Goal: Task Accomplishment & Management: Complete application form

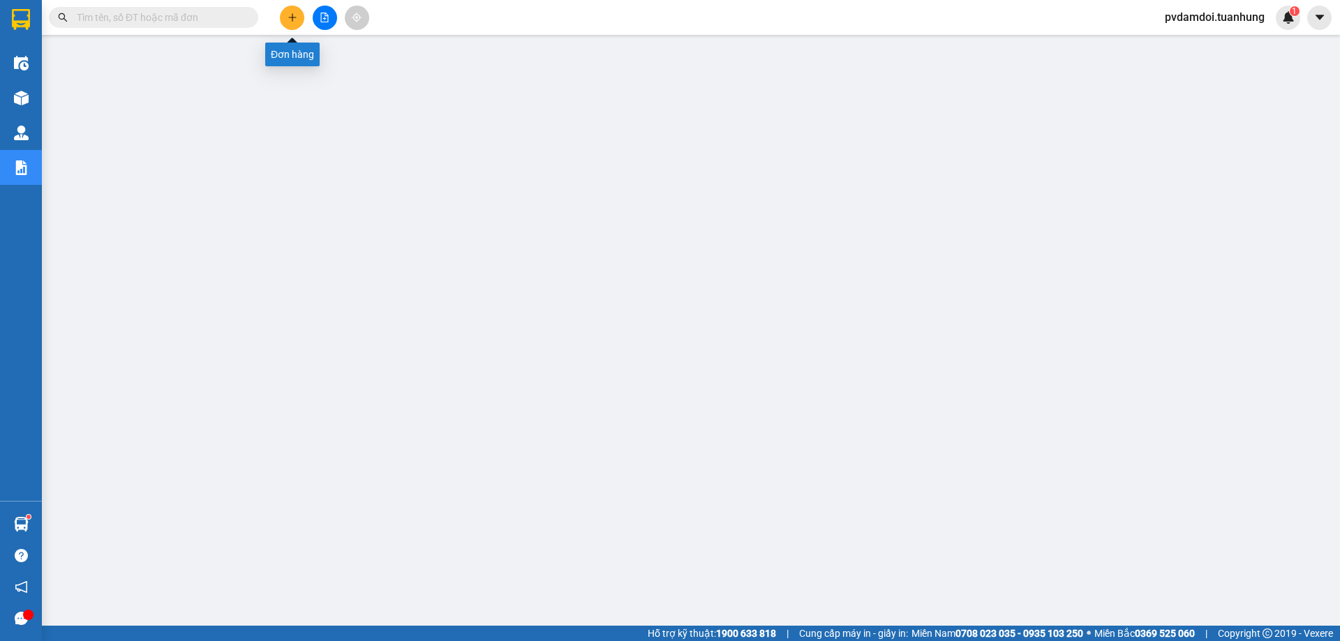
click at [290, 19] on icon "plus" at bounding box center [293, 18] width 10 height 10
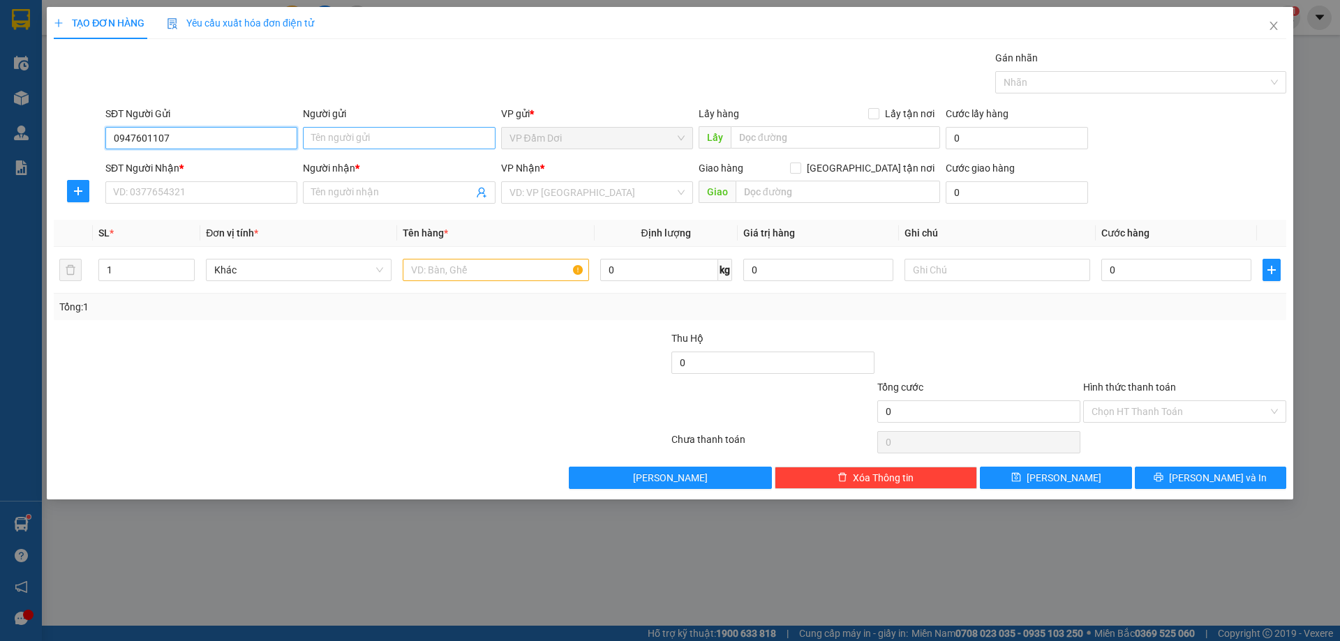
type input "0947601107"
click at [324, 141] on input "Người gửi" at bounding box center [399, 138] width 192 height 22
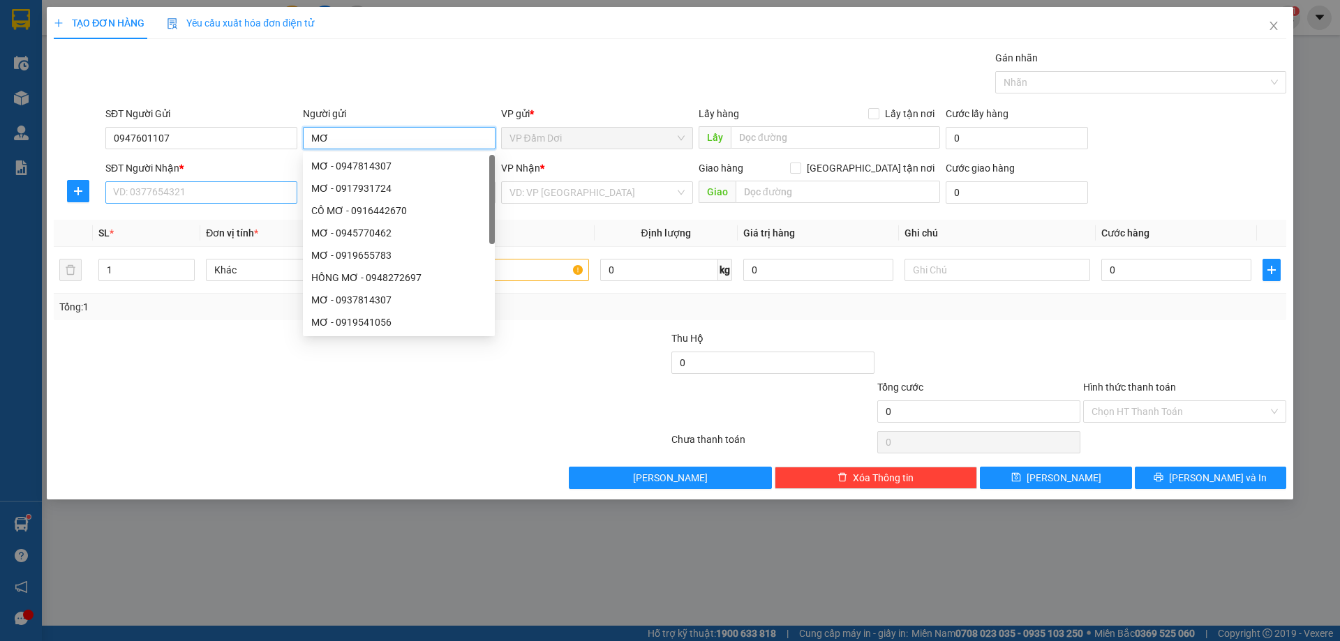
type input "MƠ"
click at [203, 197] on input "SĐT Người Nhận *" at bounding box center [201, 192] width 192 height 22
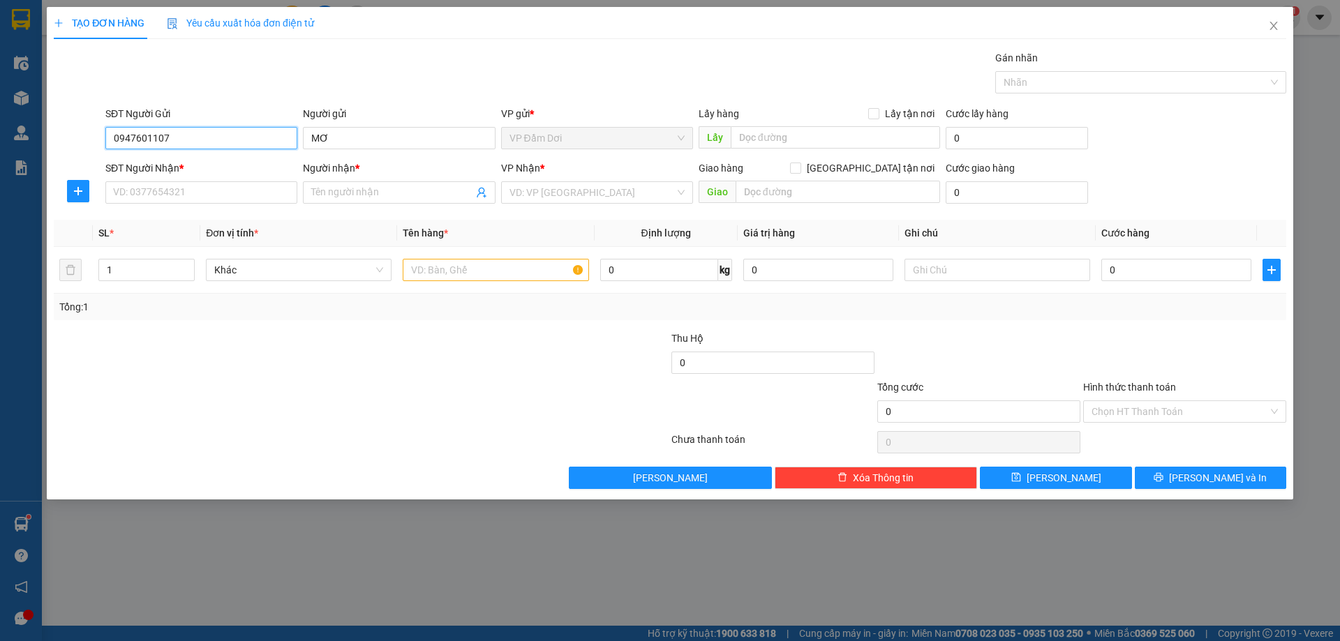
drag, startPoint x: 197, startPoint y: 135, endPoint x: 56, endPoint y: 141, distance: 141.1
click at [56, 141] on div "SĐT Người Gửi 0947601107 0947601107 Người gửi MƠ VP gửi * VP Đầm Dơi Lấy hàng L…" at bounding box center [669, 130] width 1235 height 49
click at [126, 188] on input "SĐT Người Nhận *" at bounding box center [201, 192] width 192 height 22
paste input "0947601107"
type input "0947601107"
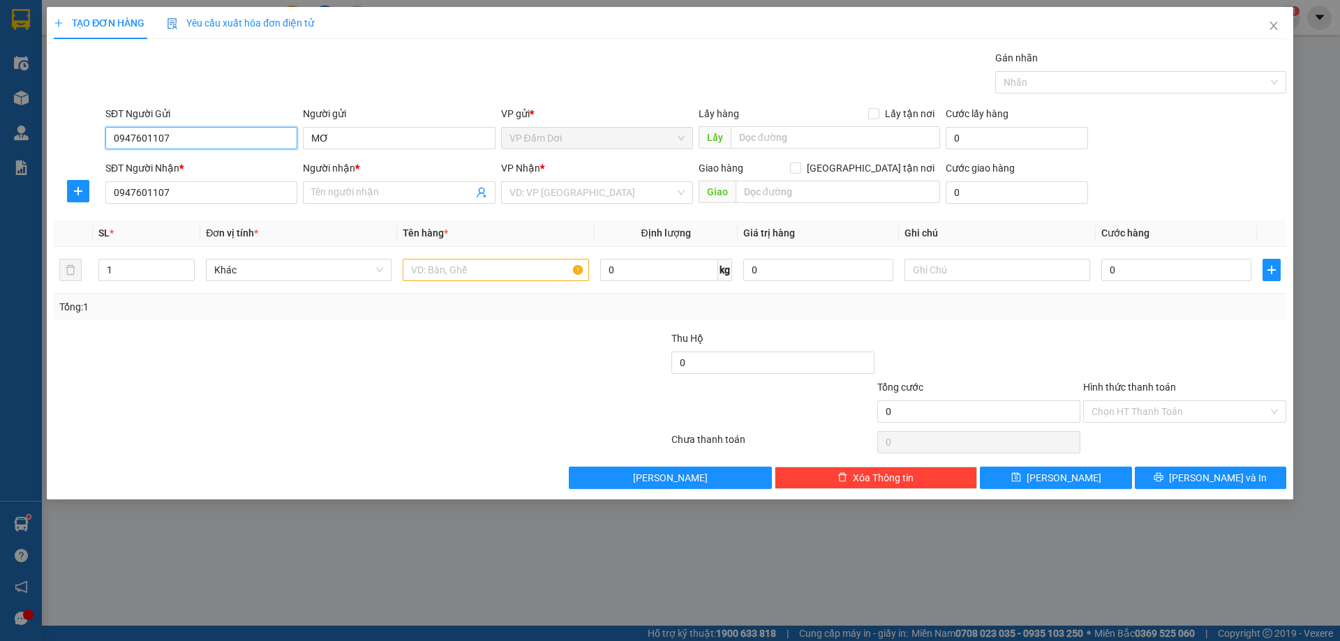
drag, startPoint x: 165, startPoint y: 140, endPoint x: 81, endPoint y: 138, distance: 83.8
click at [81, 138] on div "SĐT Người Gửi 0947601107 0947601107 Người gửi MƠ VP gửi * VP Đầm Dơi Lấy hàng L…" at bounding box center [669, 130] width 1235 height 49
type input "0946212269"
drag, startPoint x: 336, startPoint y: 140, endPoint x: 302, endPoint y: 140, distance: 34.2
click at [302, 140] on div "Người gửi MƠ MƠ" at bounding box center [399, 130] width 198 height 49
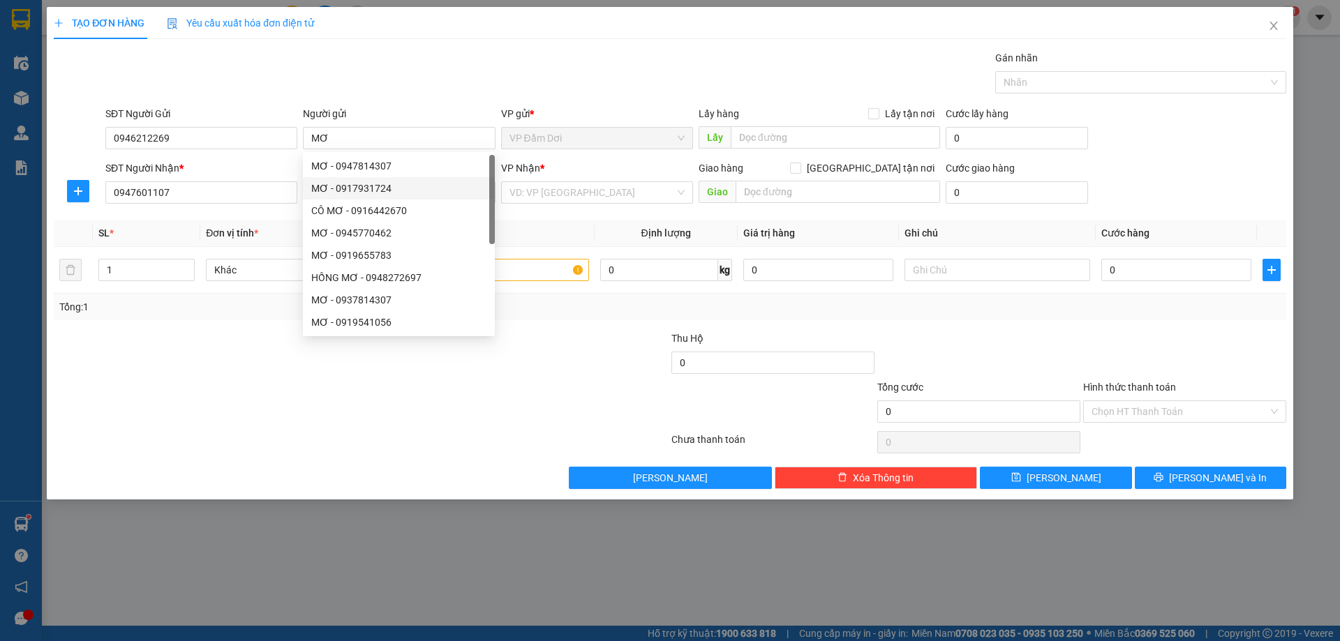
click at [291, 174] on div "SĐT Người Nhận *" at bounding box center [201, 168] width 192 height 15
click at [291, 181] on input "0947601107" at bounding box center [201, 192] width 192 height 22
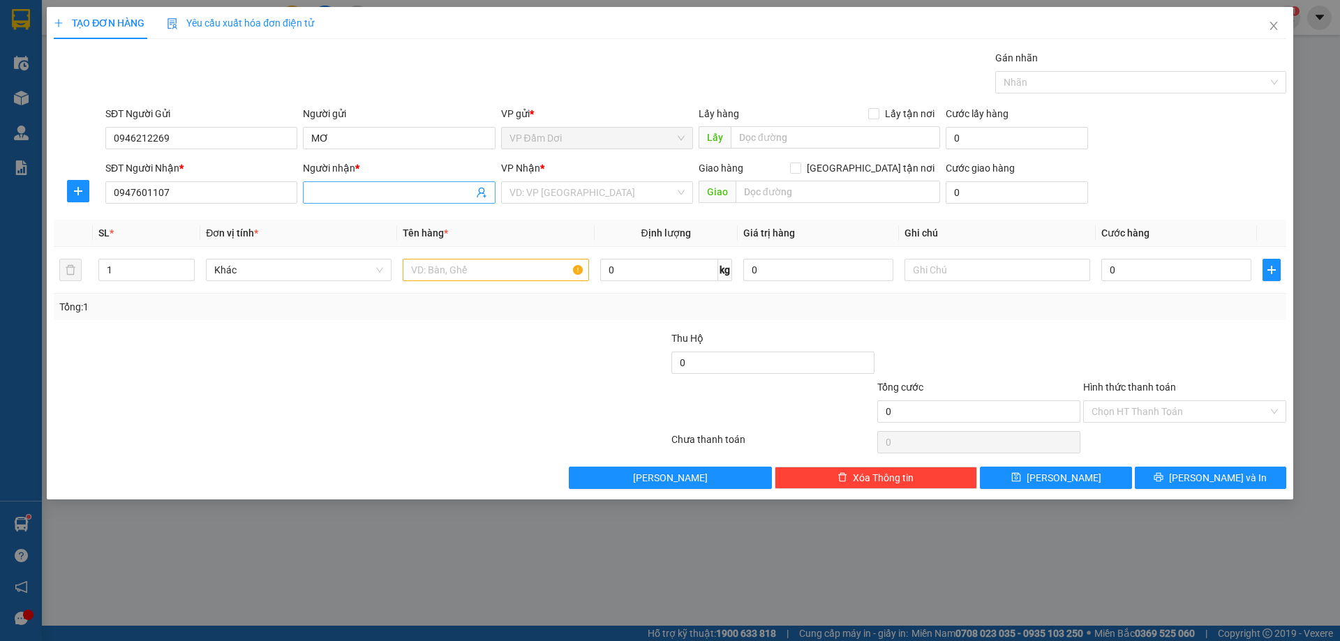
click at [331, 189] on input "Người nhận *" at bounding box center [391, 192] width 161 height 15
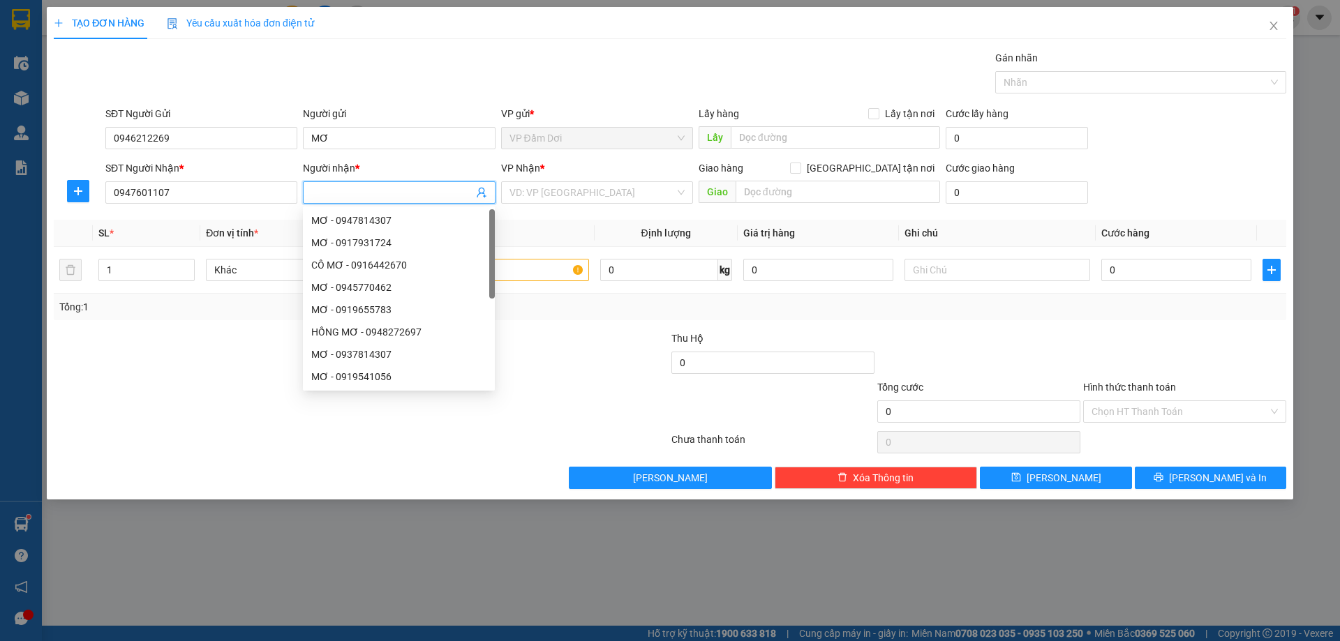
paste input "MƠ"
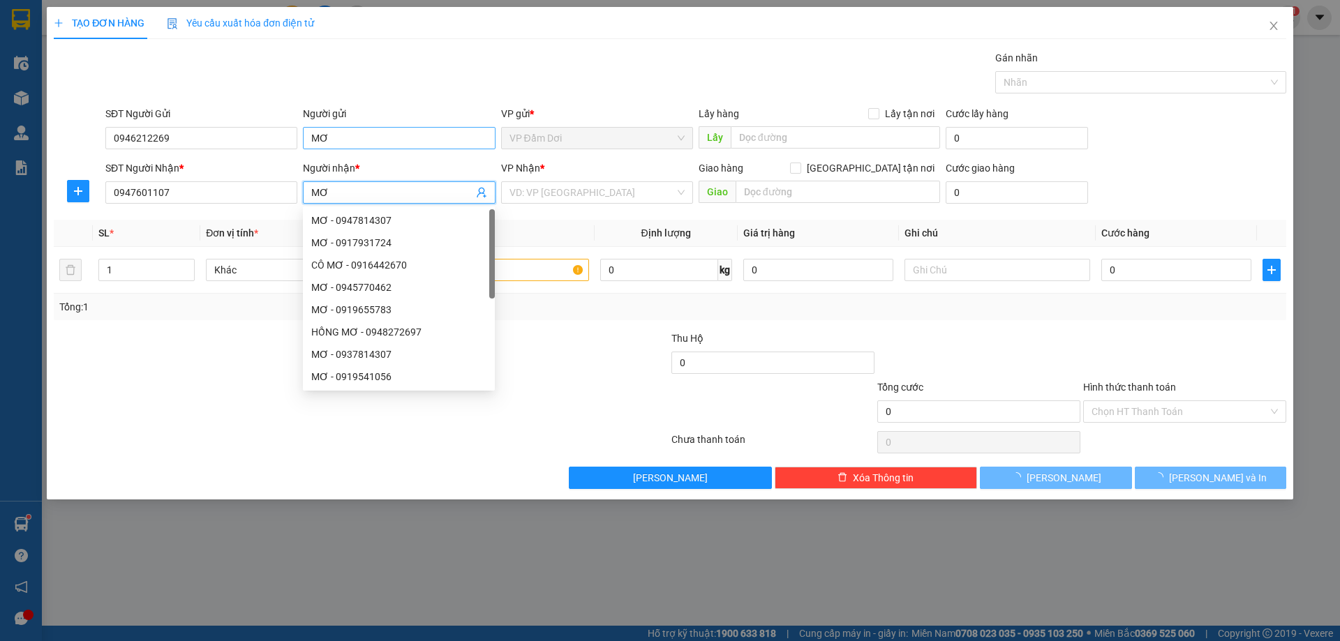
type input "MƠ"
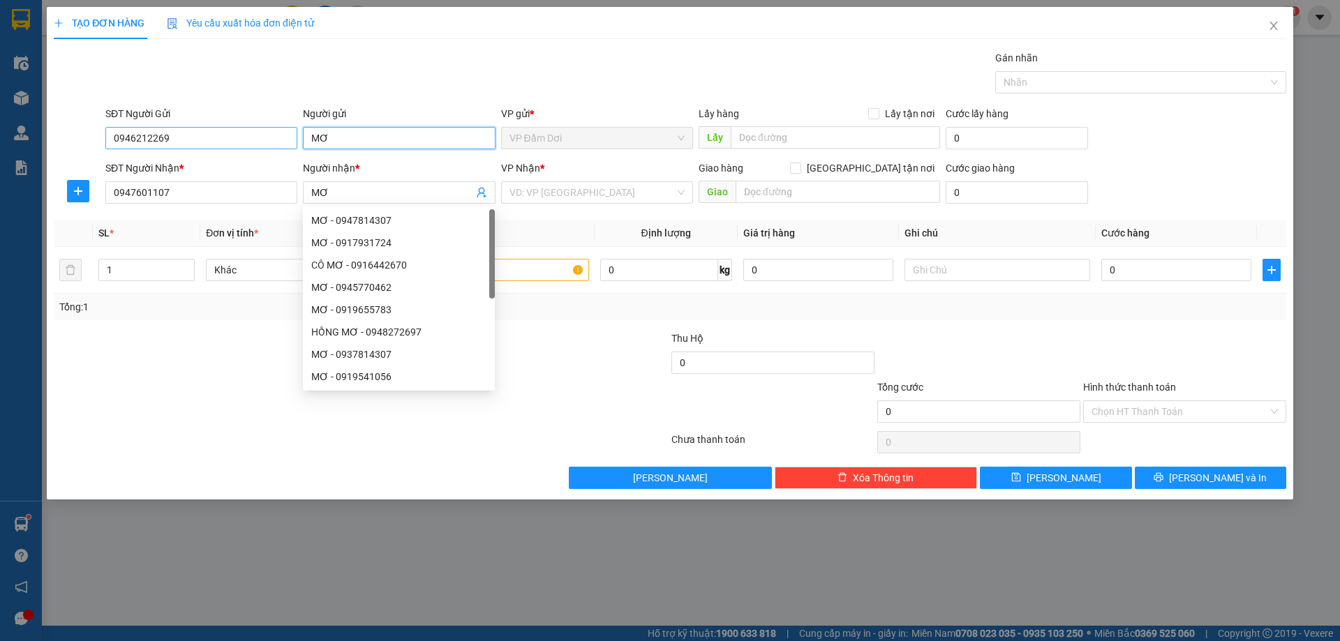
drag, startPoint x: 334, startPoint y: 143, endPoint x: 281, endPoint y: 142, distance: 53.0
click at [281, 142] on div "SĐT Người Gửi 0946212269 Người gửi MƠ MƠ VP gửi * VP Đầm Dơi Lấy hàng Lấy tận n…" at bounding box center [696, 130] width 1187 height 49
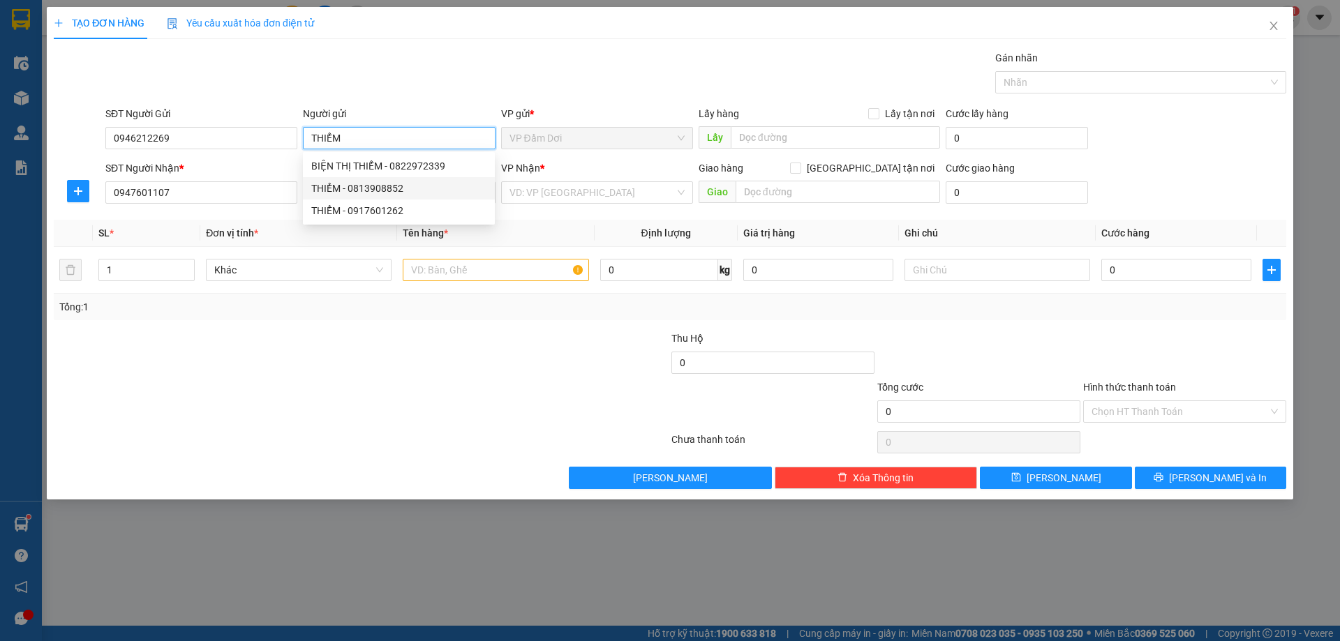
type input "THIỂM"
click at [339, 397] on div at bounding box center [258, 404] width 412 height 49
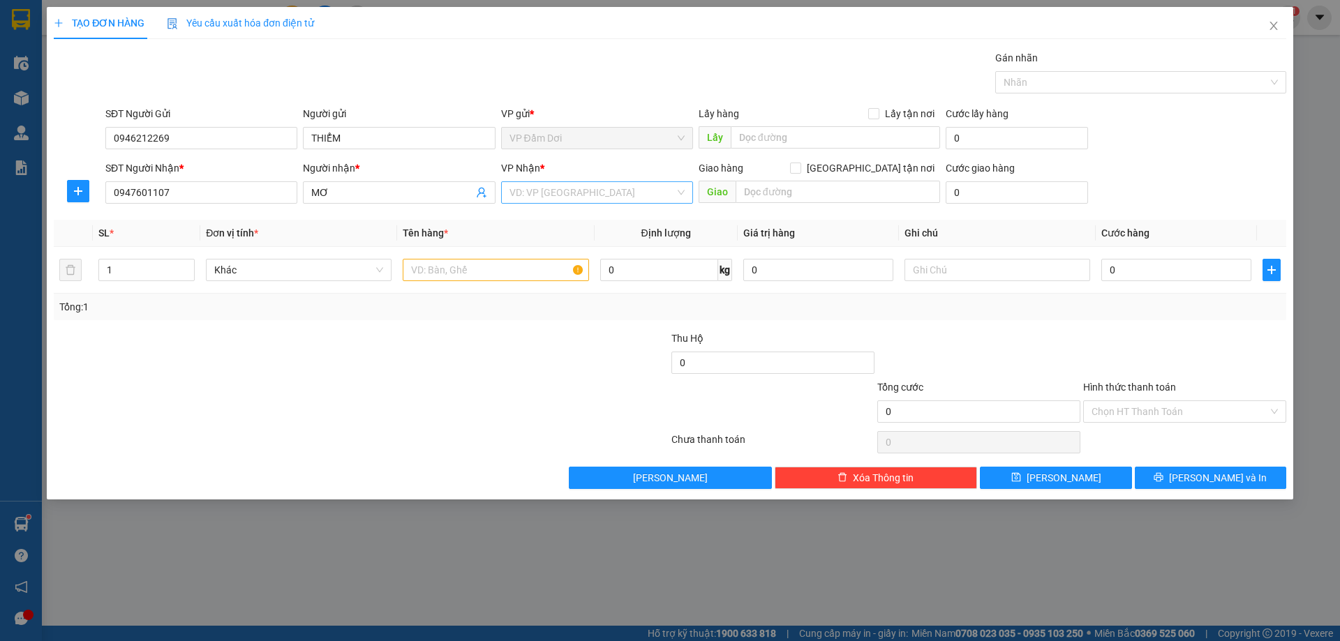
click at [549, 188] on input "search" at bounding box center [592, 192] width 165 height 21
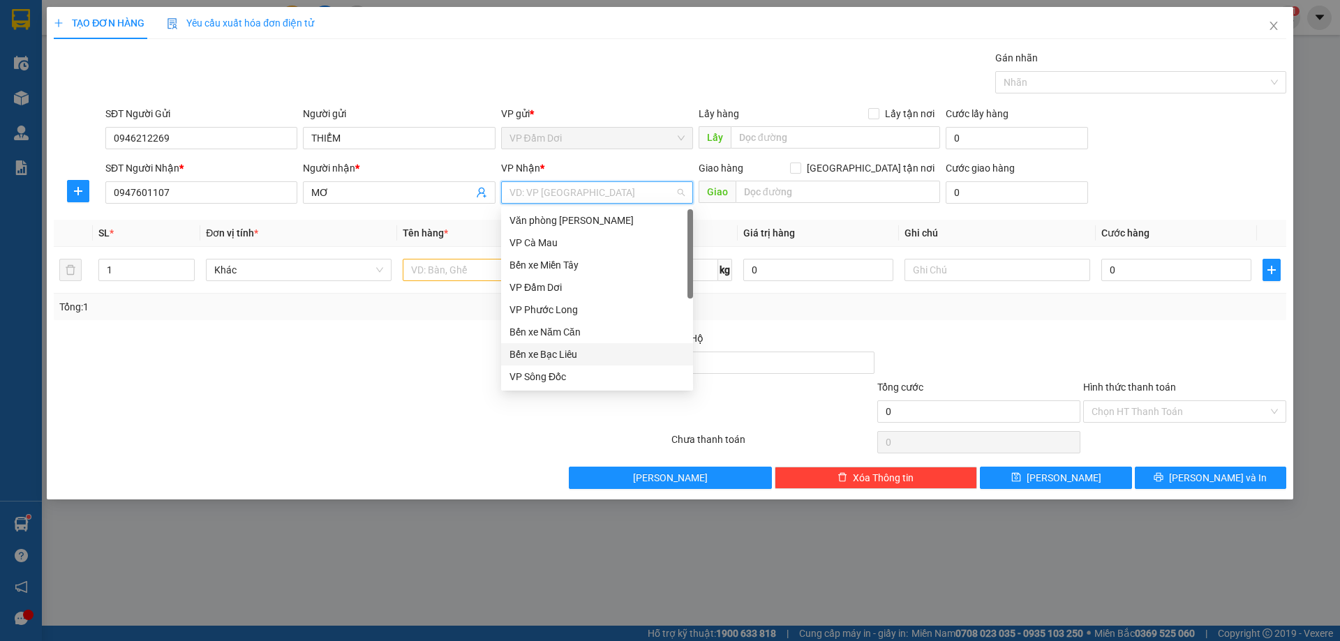
click at [561, 352] on div "Bến xe Bạc Liêu" at bounding box center [597, 354] width 175 height 15
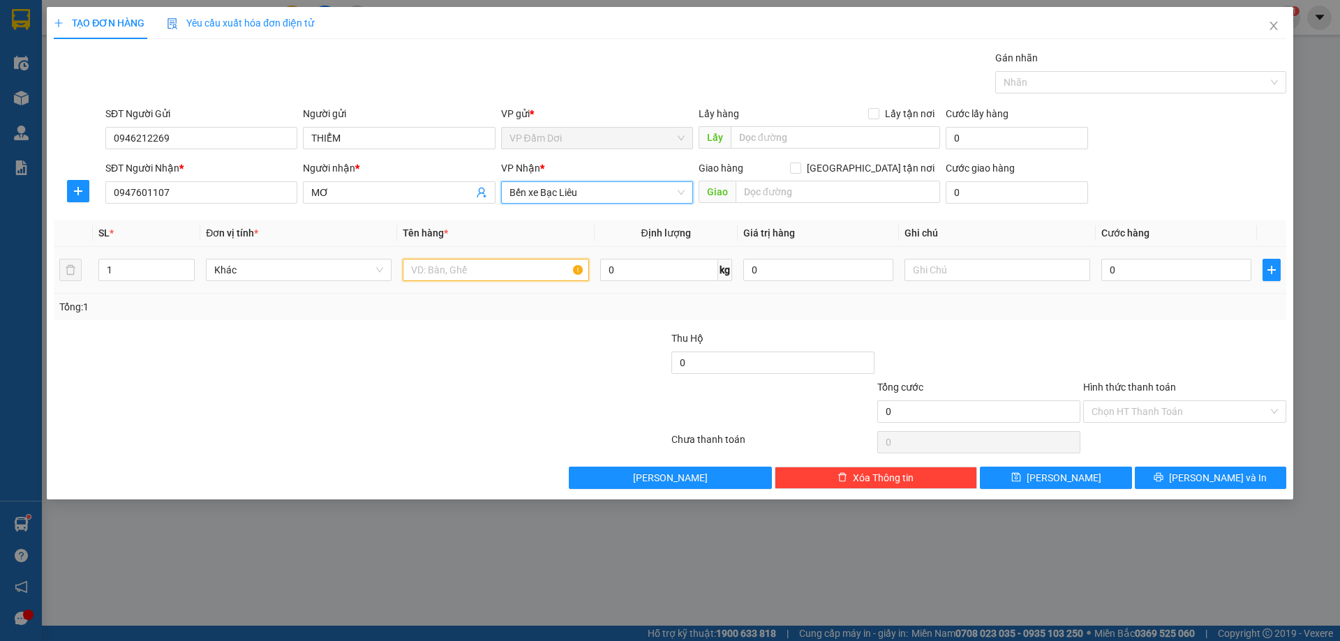
drag, startPoint x: 465, startPoint y: 269, endPoint x: 413, endPoint y: 277, distance: 52.2
click at [463, 269] on input "text" at bounding box center [496, 270] width 186 height 22
type input "1 THÙNG"
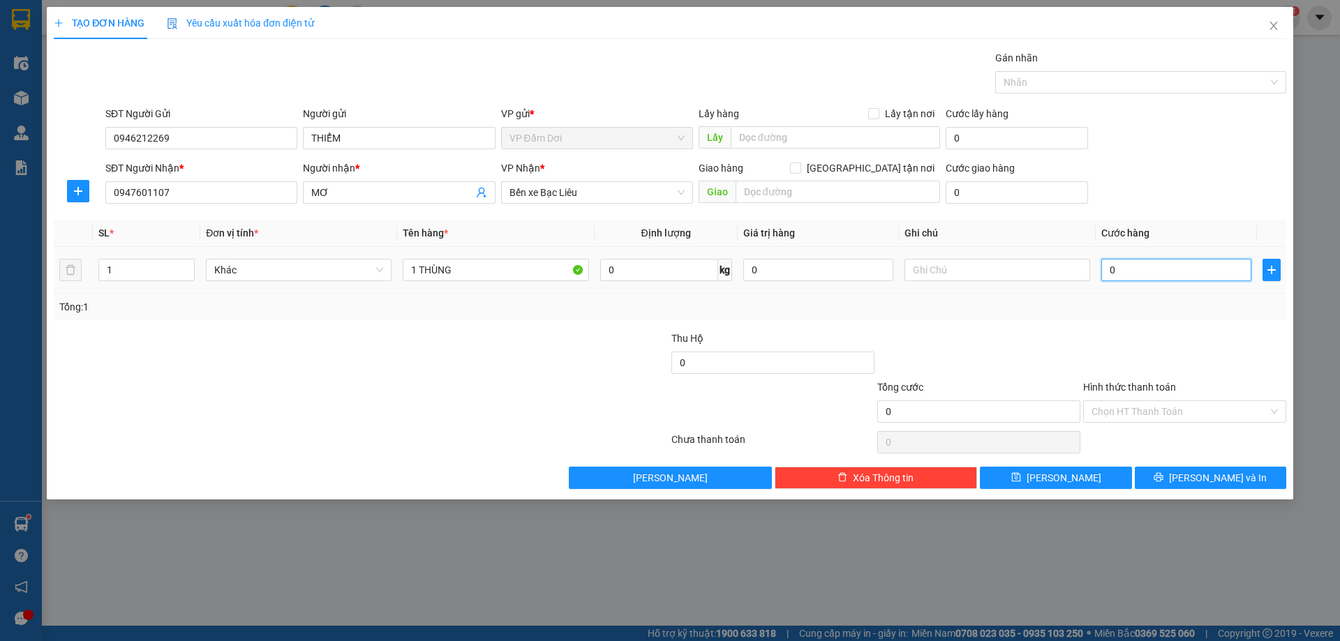
click at [1170, 265] on input "0" at bounding box center [1176, 270] width 150 height 22
type input "003"
type input "3"
type input "0.030"
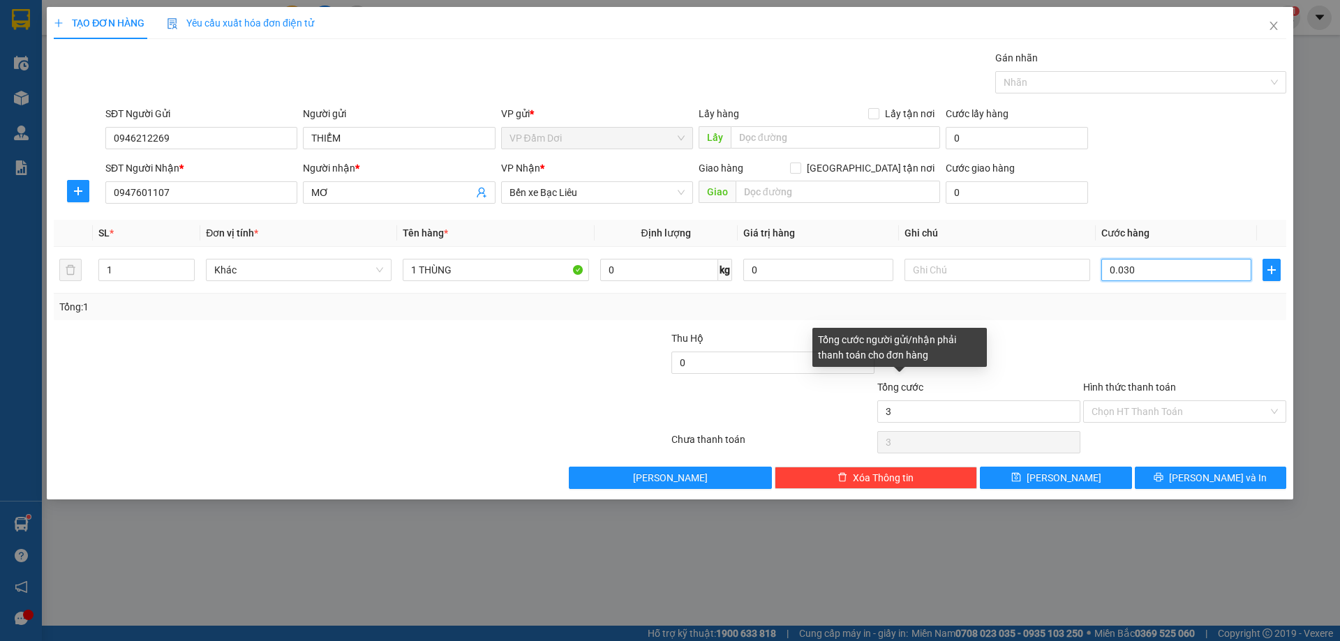
type input "30"
type input "003"
type input "3"
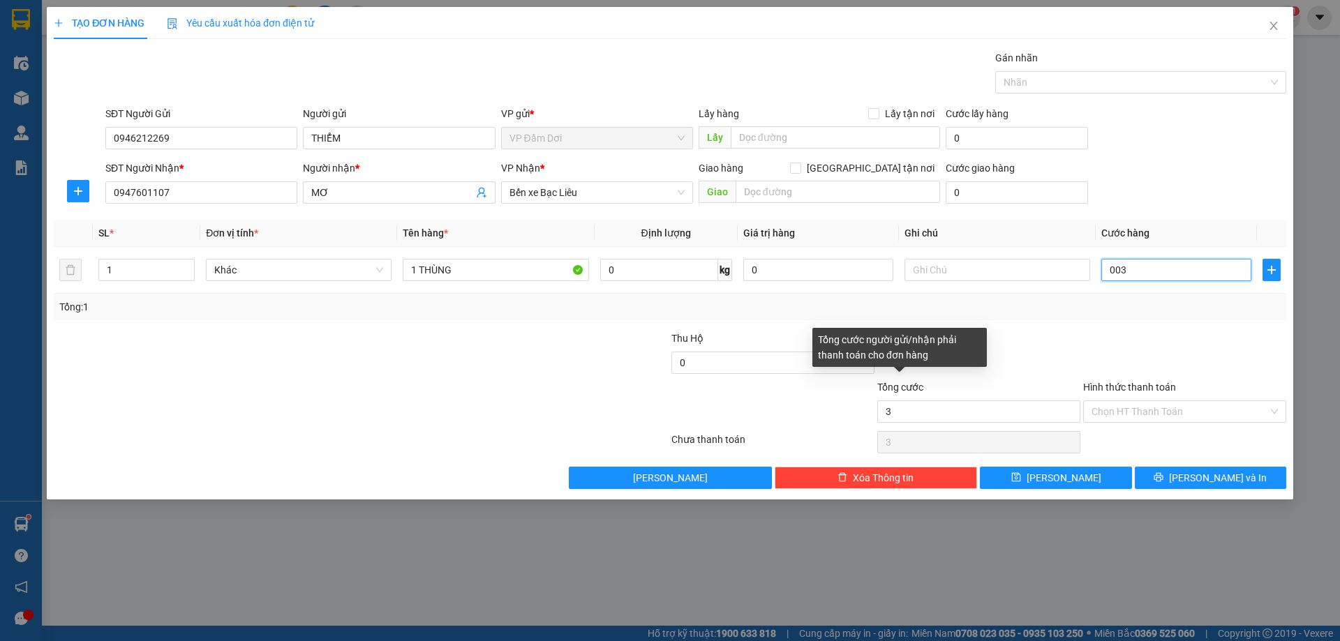
type input "00"
type input "0"
type input "004"
type input "4"
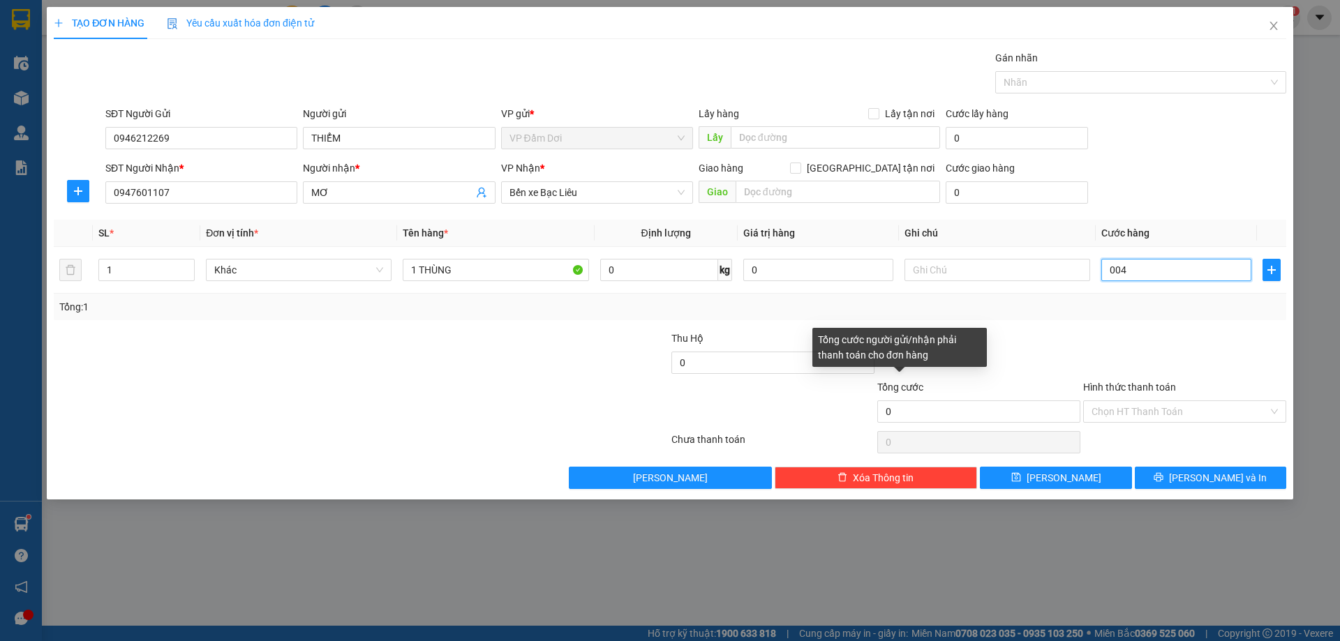
type input "4"
type input "0.040"
type input "40"
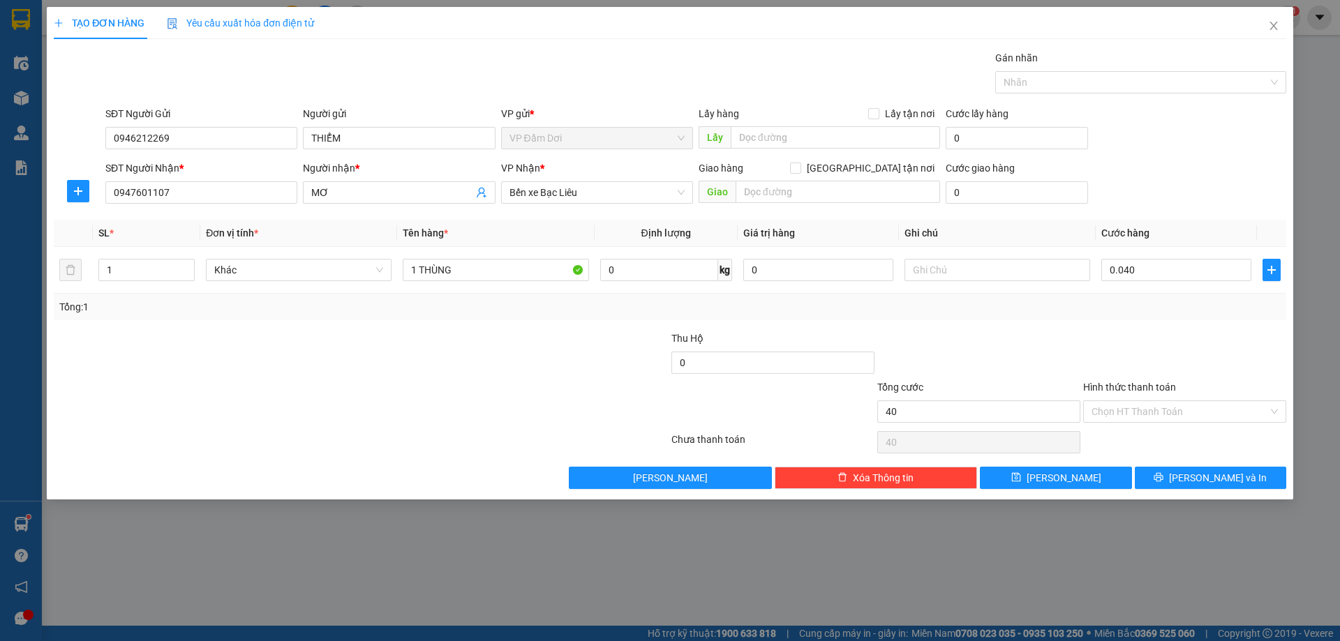
type input "40.000"
click at [1117, 346] on div at bounding box center [1185, 355] width 206 height 49
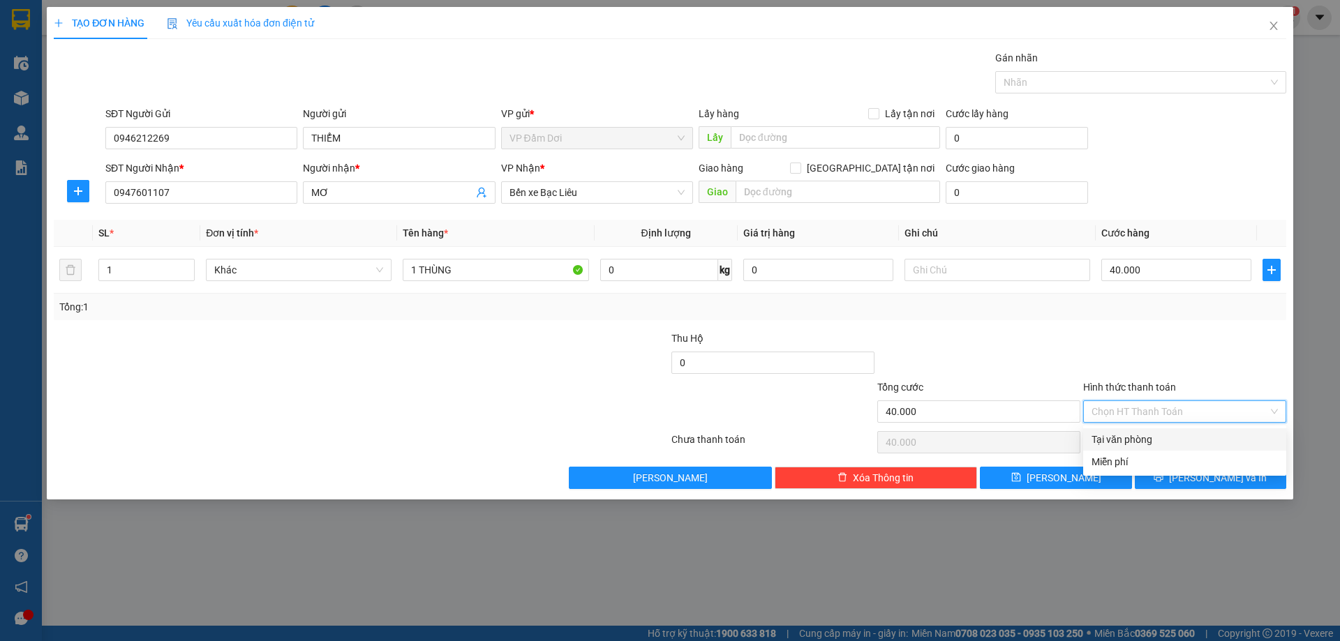
click at [1122, 405] on input "Hình thức thanh toán" at bounding box center [1180, 411] width 177 height 21
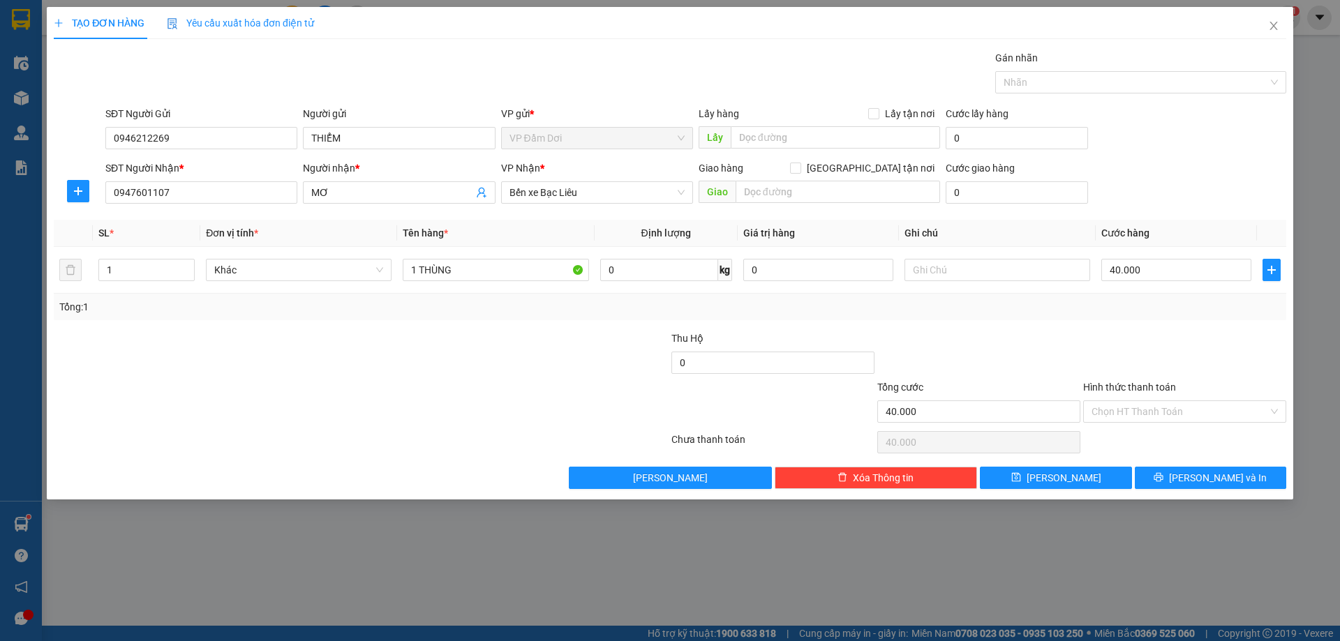
click at [1149, 364] on div at bounding box center [1185, 355] width 206 height 49
click at [1184, 471] on button "[PERSON_NAME] và In" at bounding box center [1210, 478] width 151 height 22
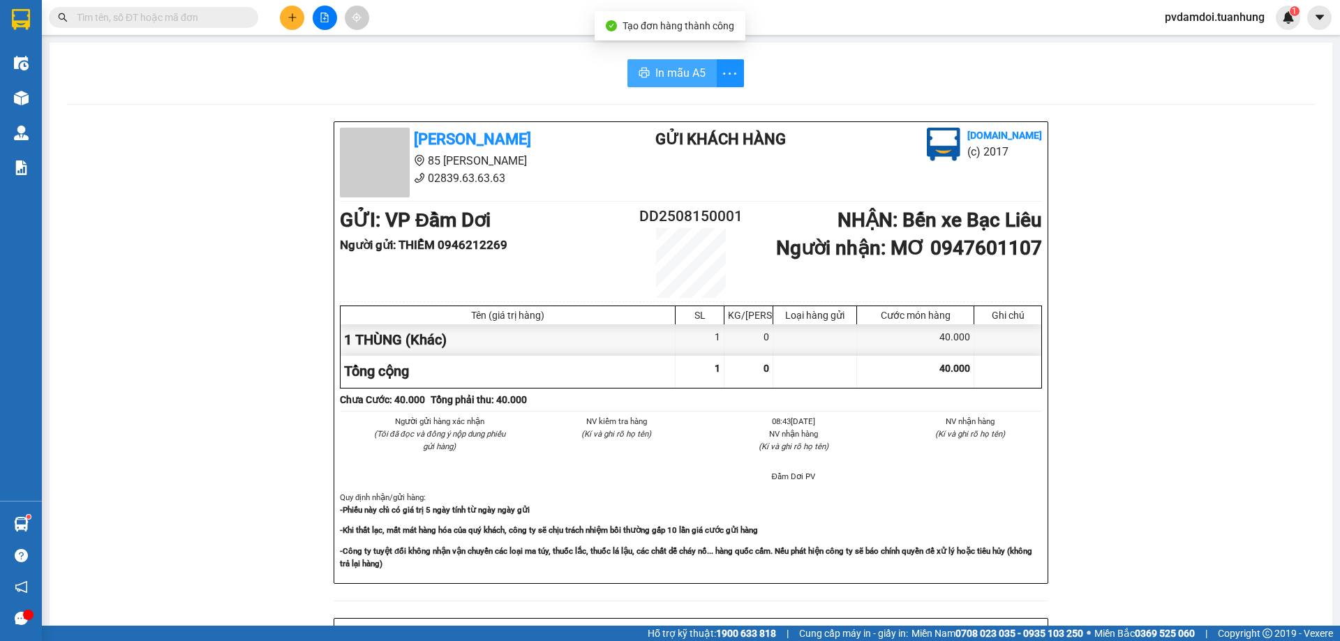
click at [679, 63] on button "In mẫu A5" at bounding box center [671, 73] width 89 height 28
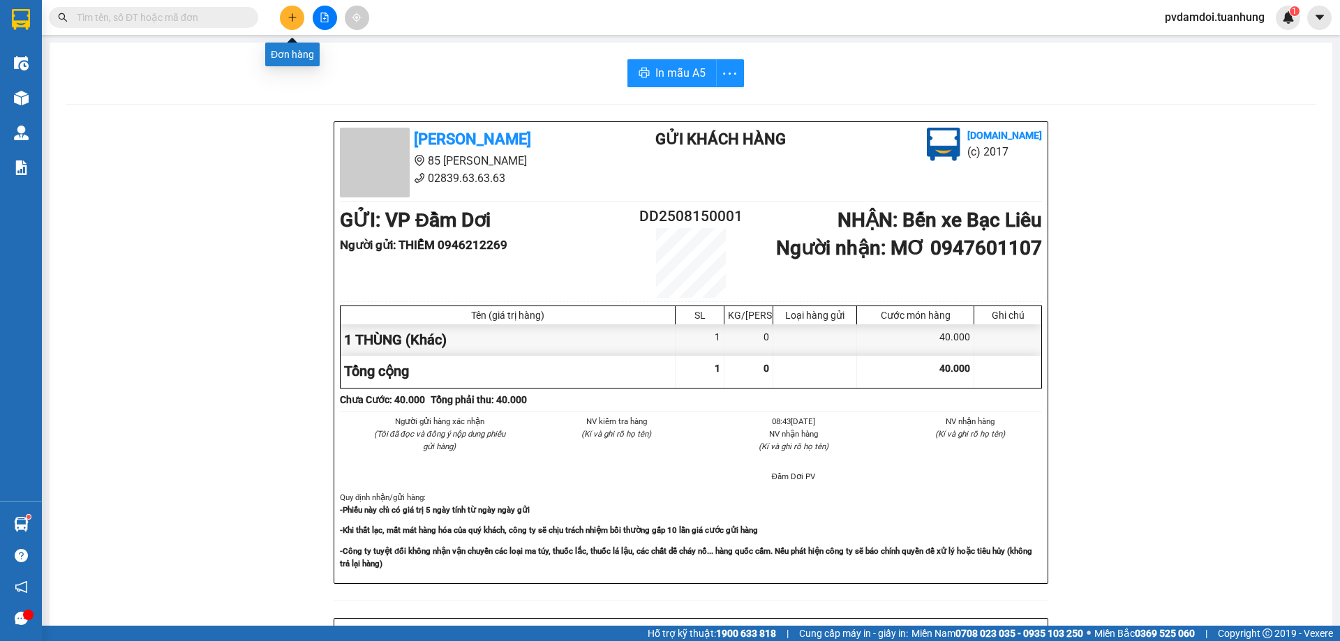
click at [295, 17] on icon "plus" at bounding box center [293, 18] width 10 height 10
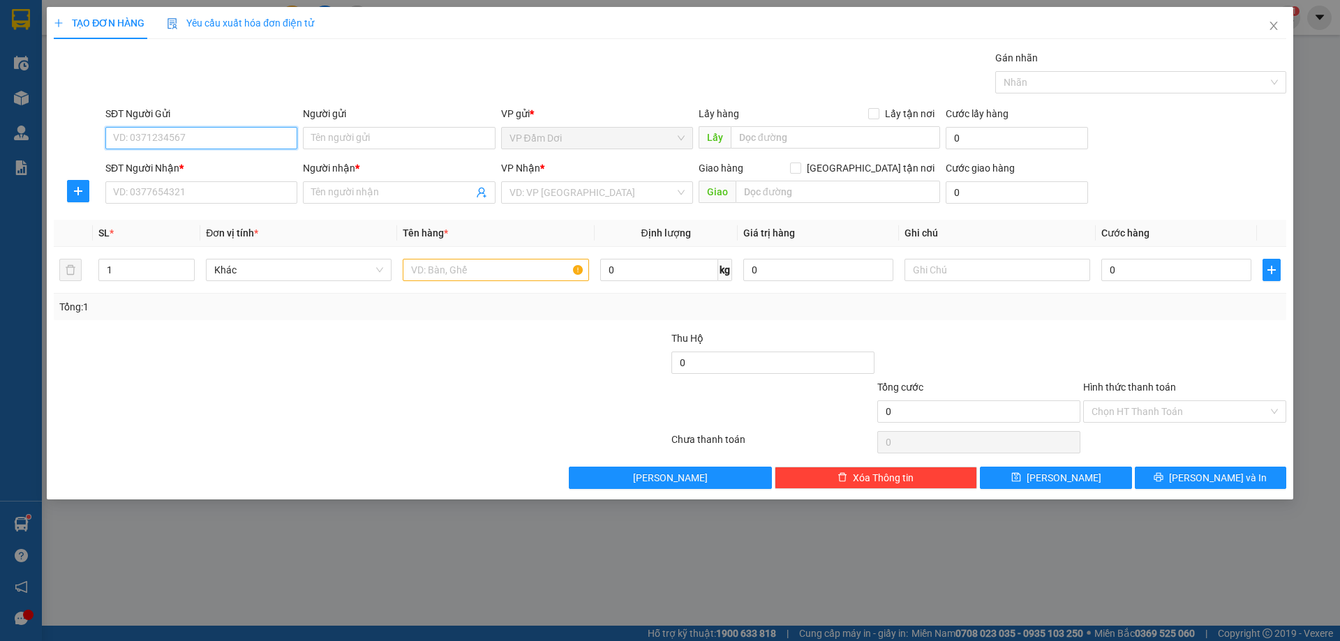
click at [161, 145] on input "SĐT Người Gửi" at bounding box center [201, 138] width 192 height 22
type input "0"
type input "0947497365"
click at [191, 161] on div "0947497365 - LIÊN" at bounding box center [201, 165] width 175 height 15
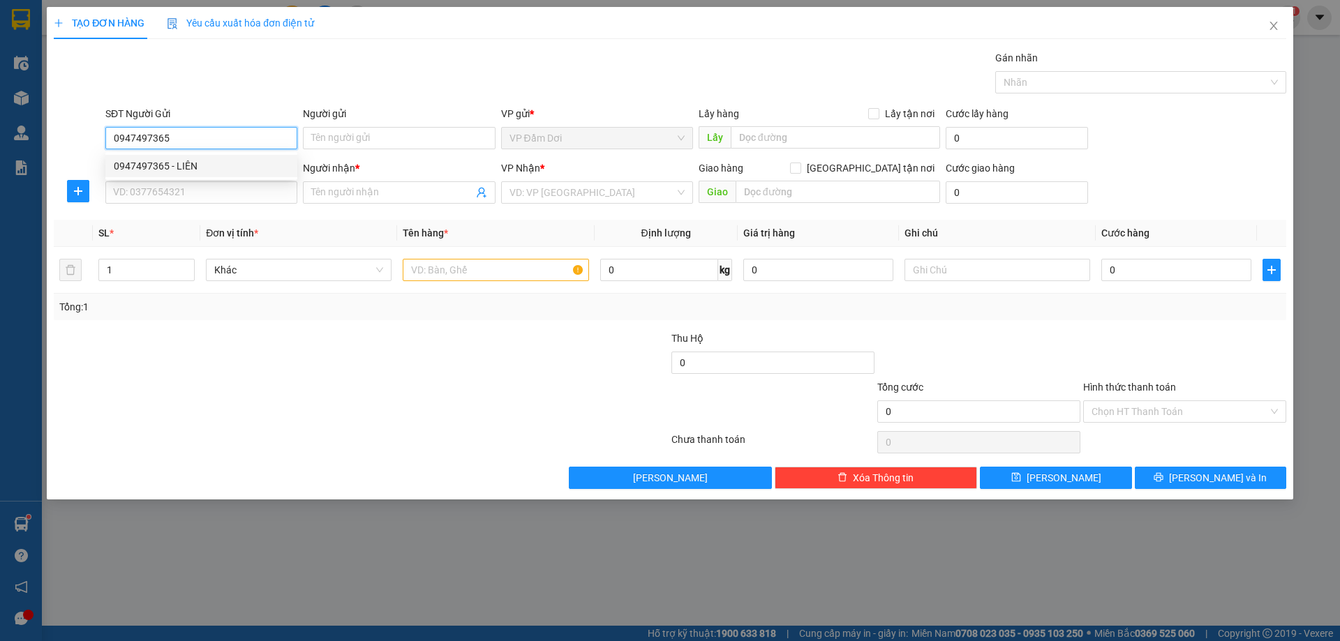
type input "LIÊN"
type input "0947497365"
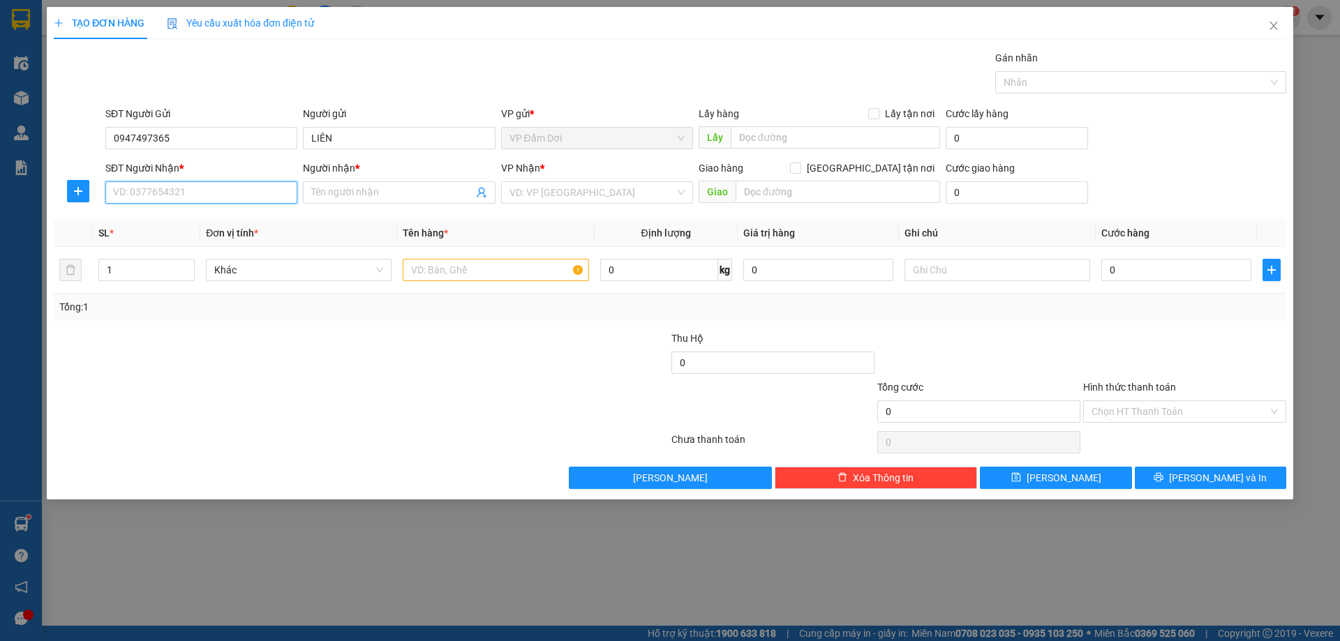
click at [180, 195] on input "SĐT Người Nhận *" at bounding box center [201, 192] width 192 height 22
click at [185, 241] on div "0944156271 - [GEOGRAPHIC_DATA]" at bounding box center [201, 242] width 175 height 15
type input "0944156271"
type input "[PERSON_NAME]"
click at [445, 272] on input "text" at bounding box center [496, 270] width 186 height 22
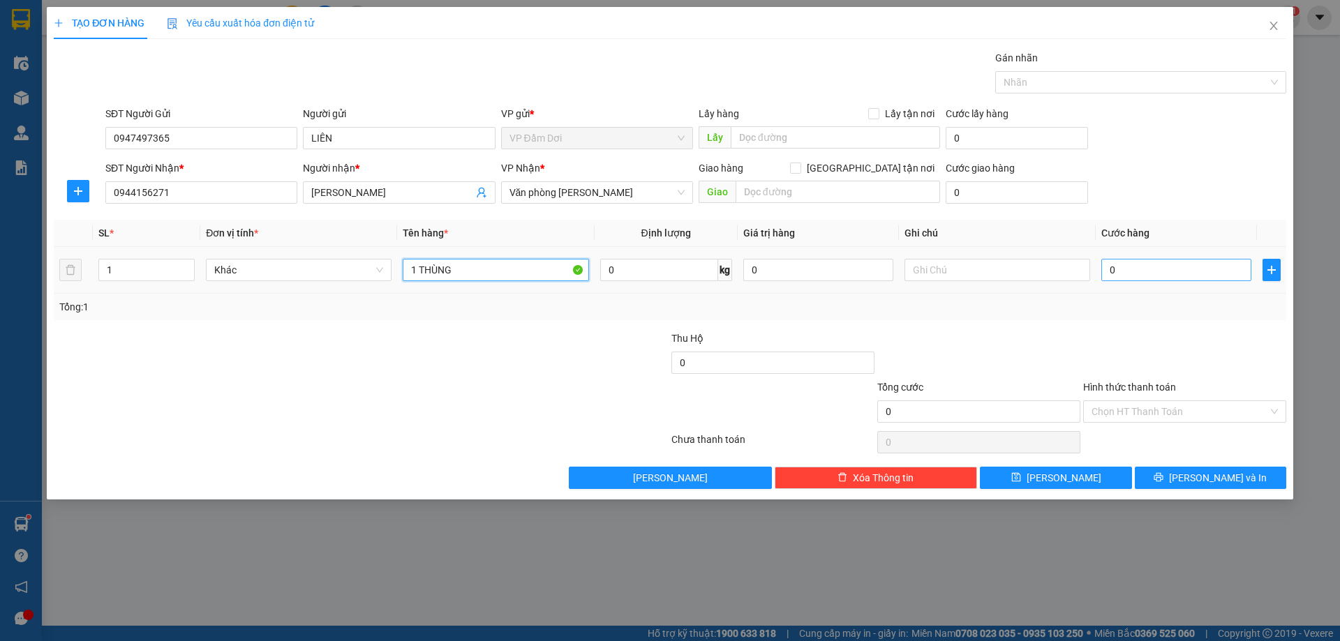
type input "1 THÙNG"
click at [1117, 267] on input "0" at bounding box center [1176, 270] width 150 height 22
type input "004"
type input "4"
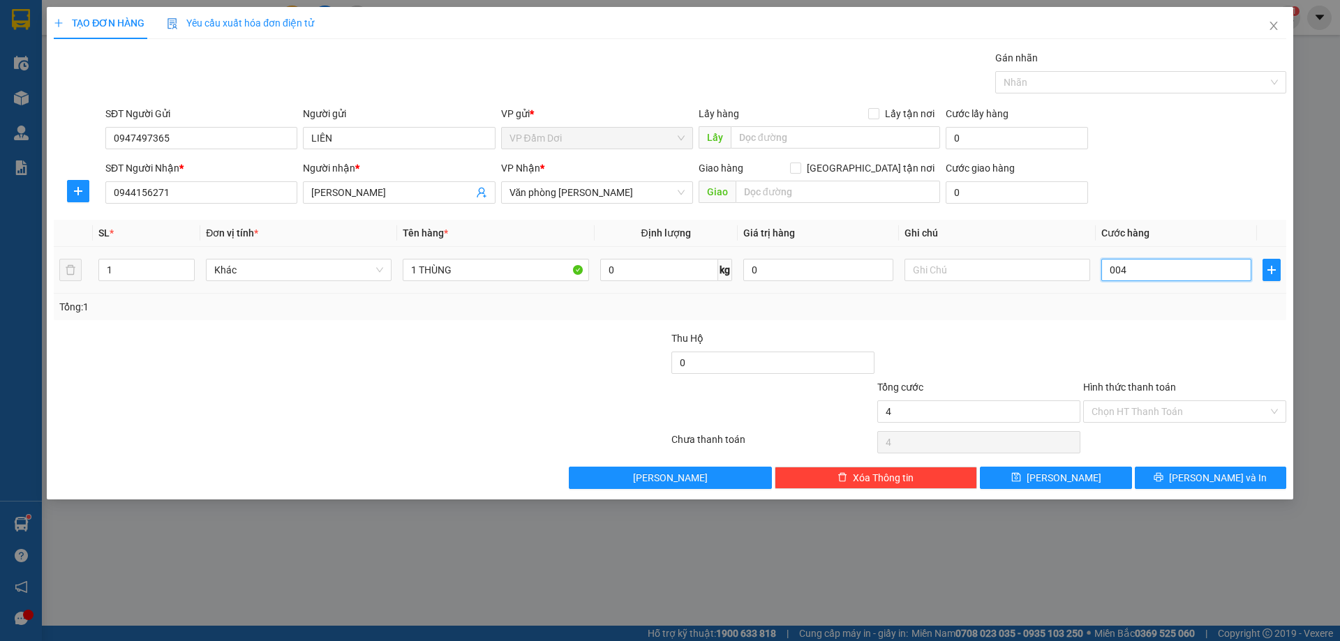
type input "0.040"
type input "40"
click at [1136, 405] on input "Hình thức thanh toán" at bounding box center [1180, 411] width 177 height 21
type input "40.000"
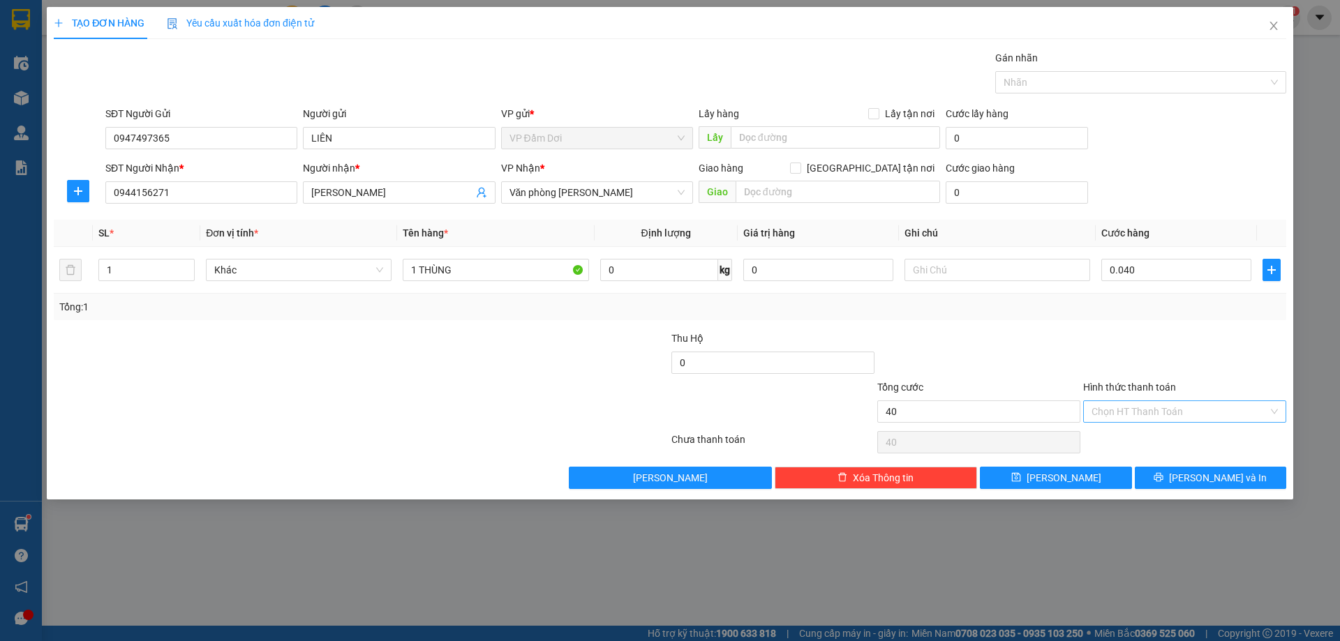
type input "40.000"
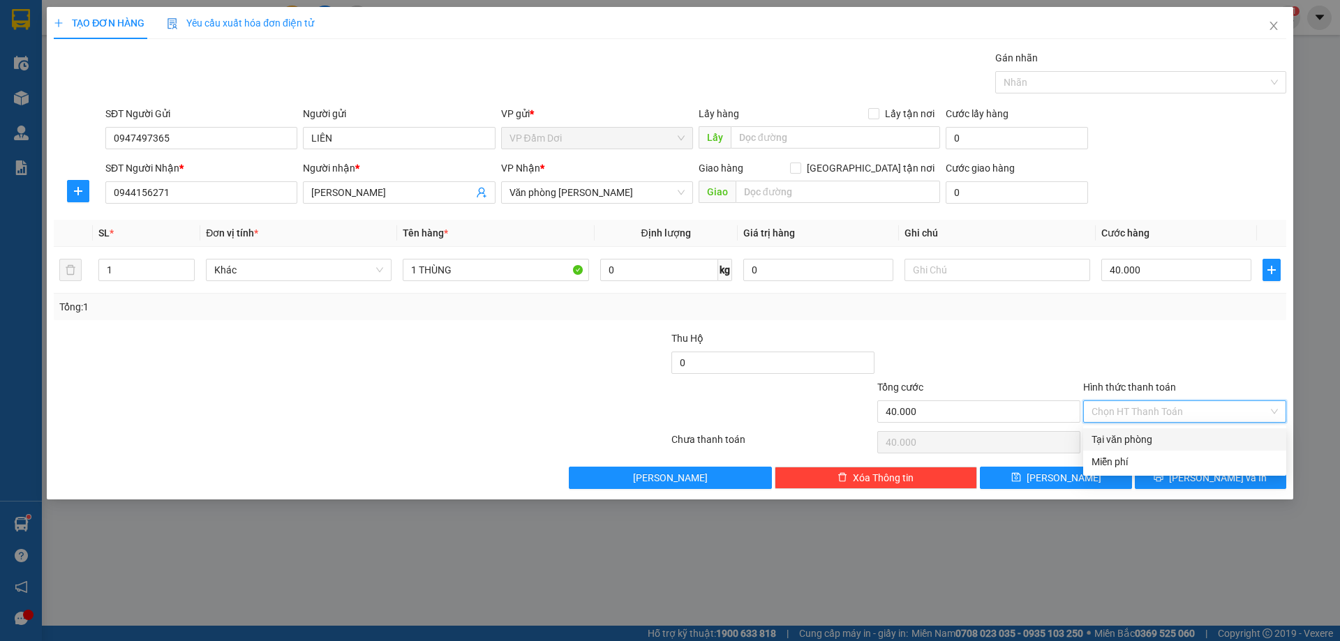
click at [1158, 441] on div "Tại văn phòng" at bounding box center [1185, 439] width 186 height 15
type input "0"
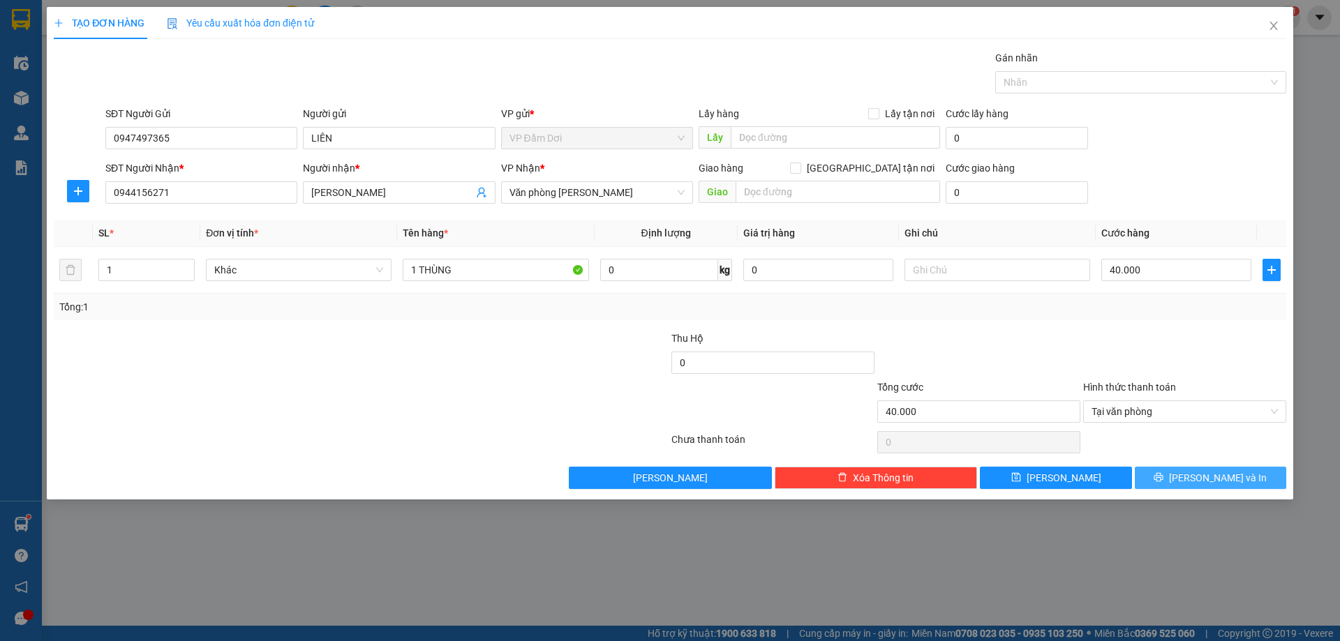
click at [1179, 474] on button "[PERSON_NAME] và In" at bounding box center [1210, 478] width 151 height 22
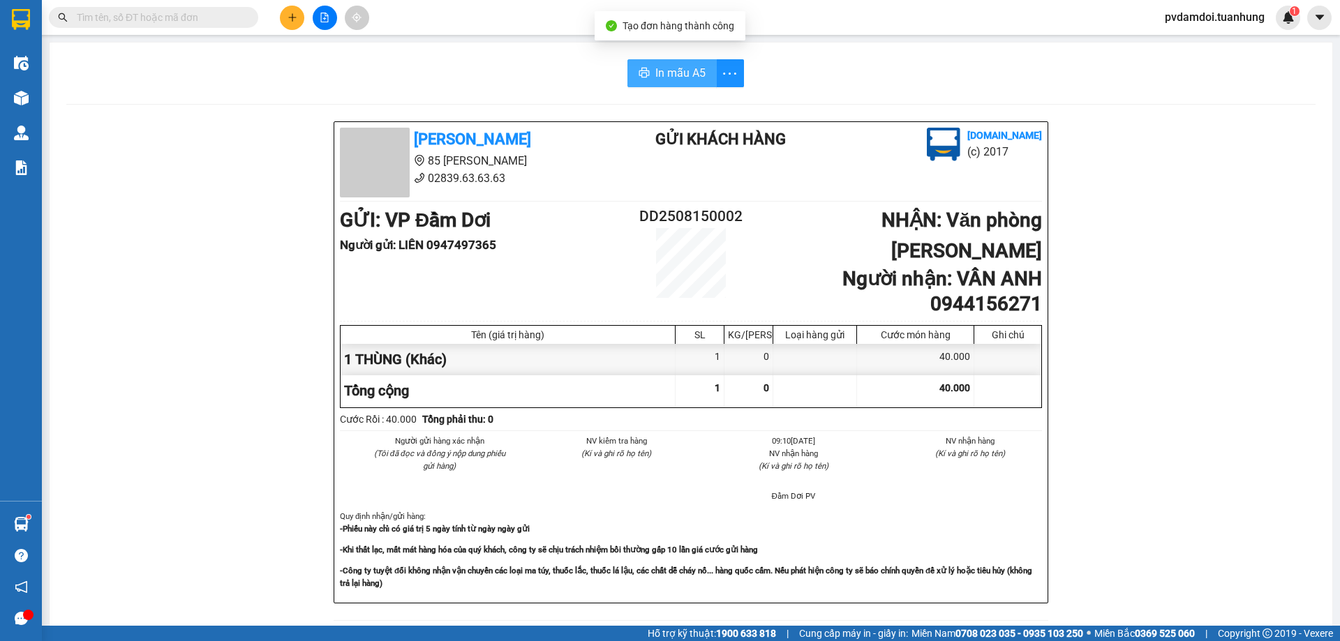
click at [639, 70] on icon "printer" at bounding box center [644, 72] width 11 height 11
